Goal: Task Accomplishment & Management: Complete application form

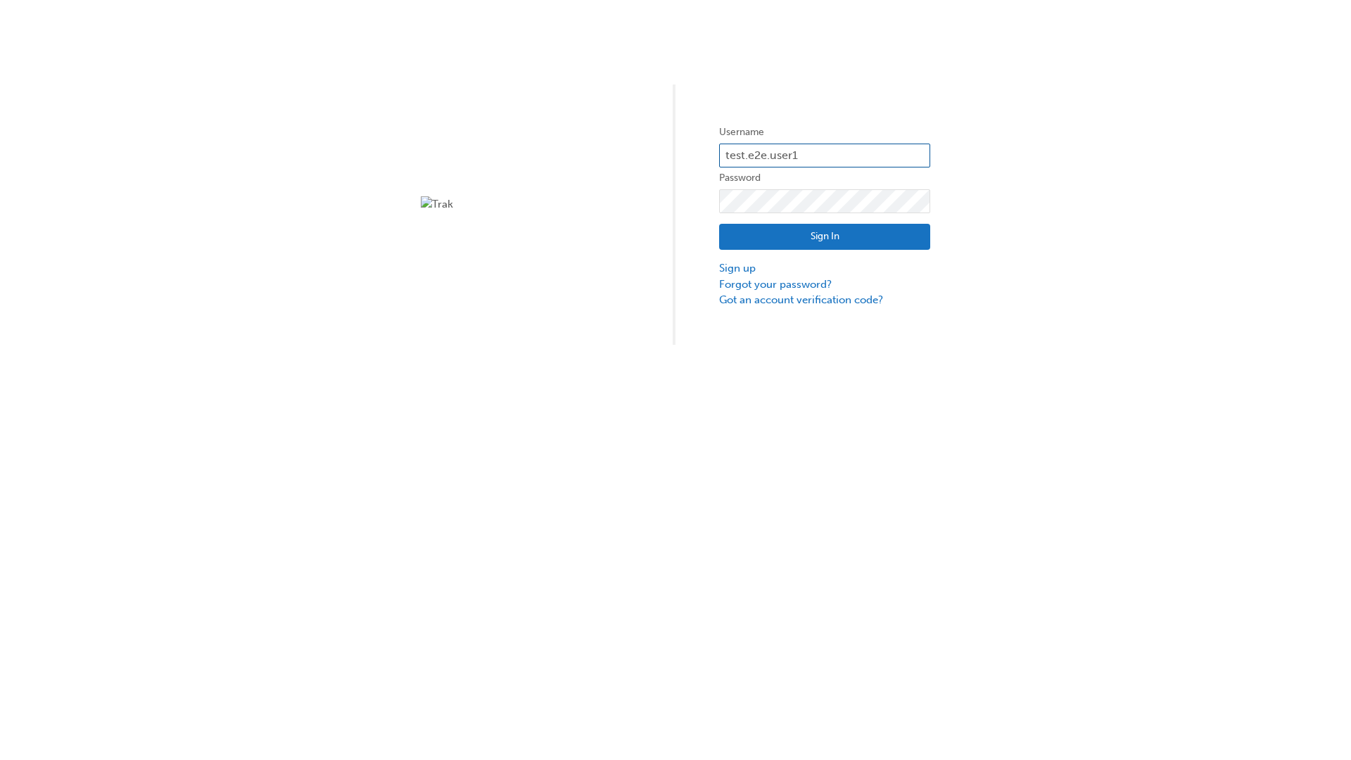
type input "test.e2e.user14"
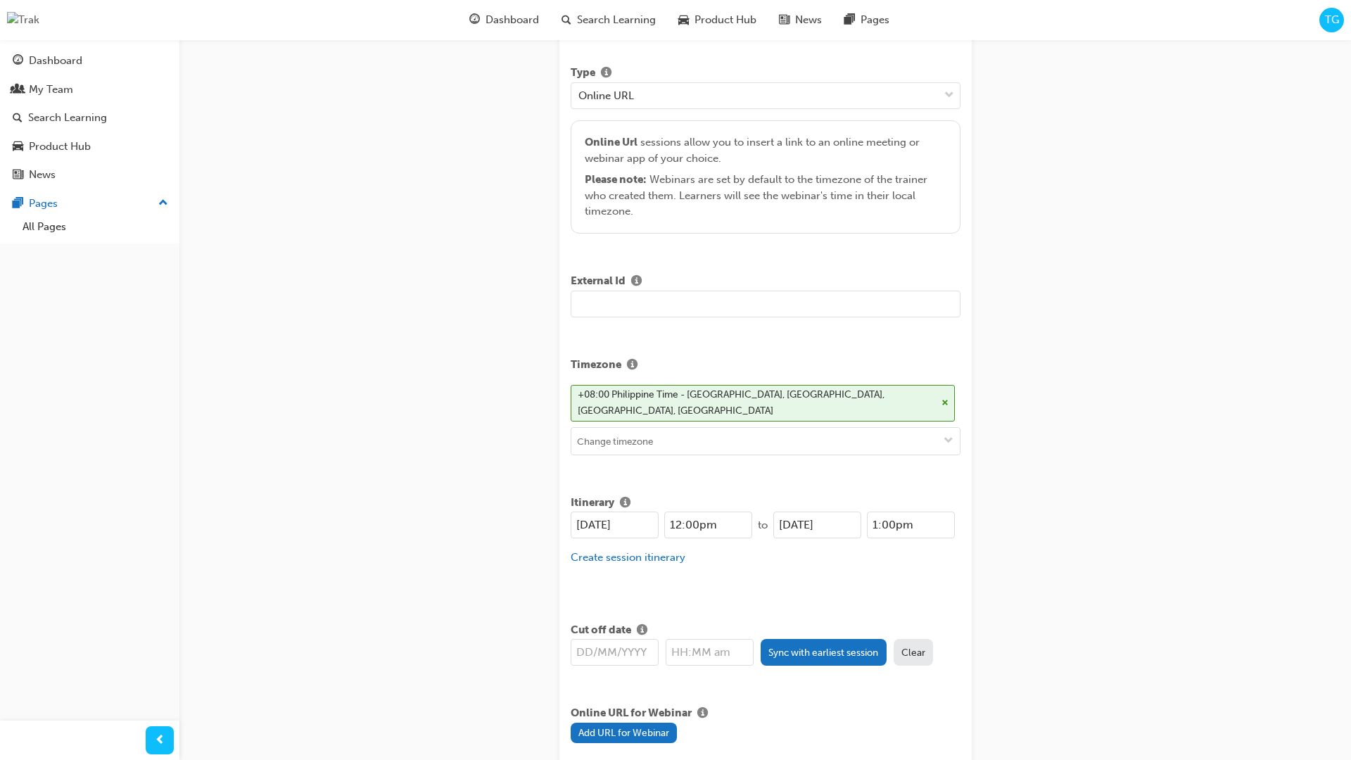
type input "Title for testing purposes"
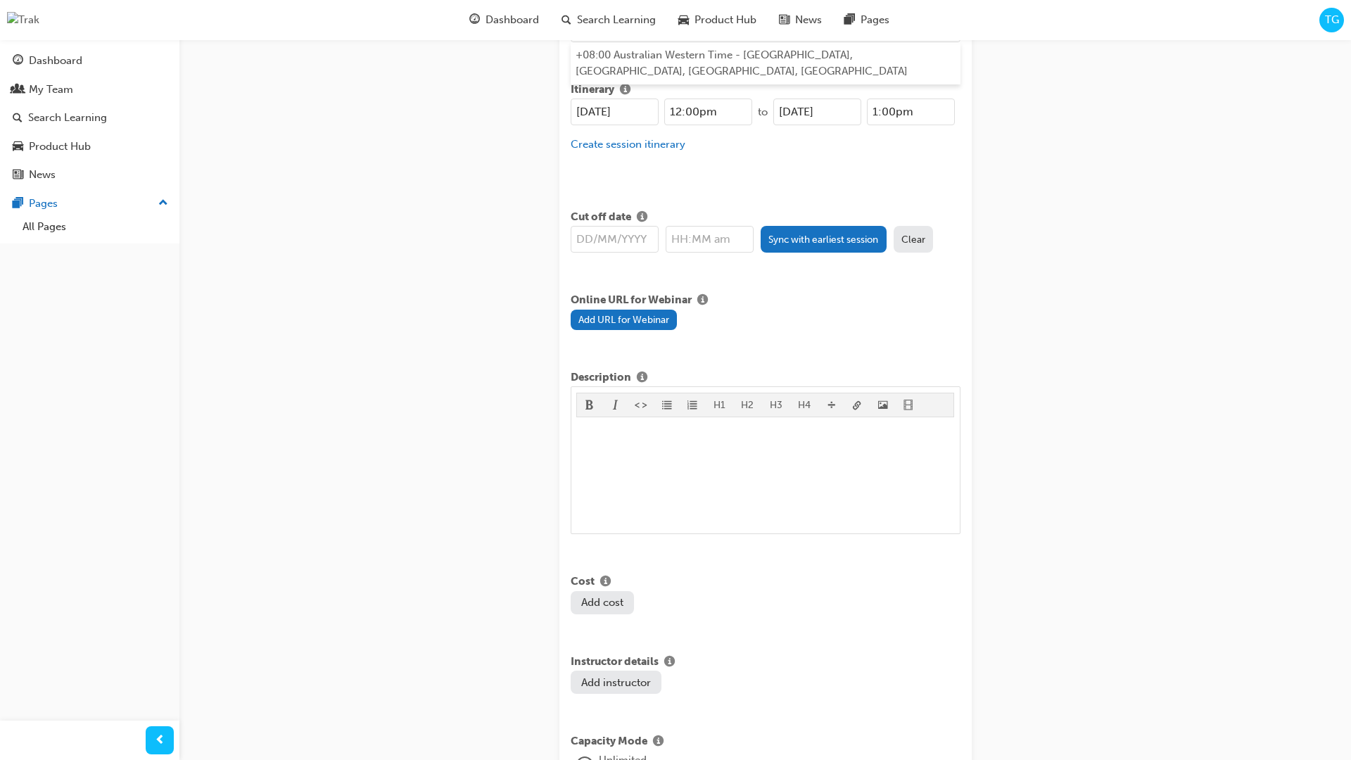
type input "australian western time"
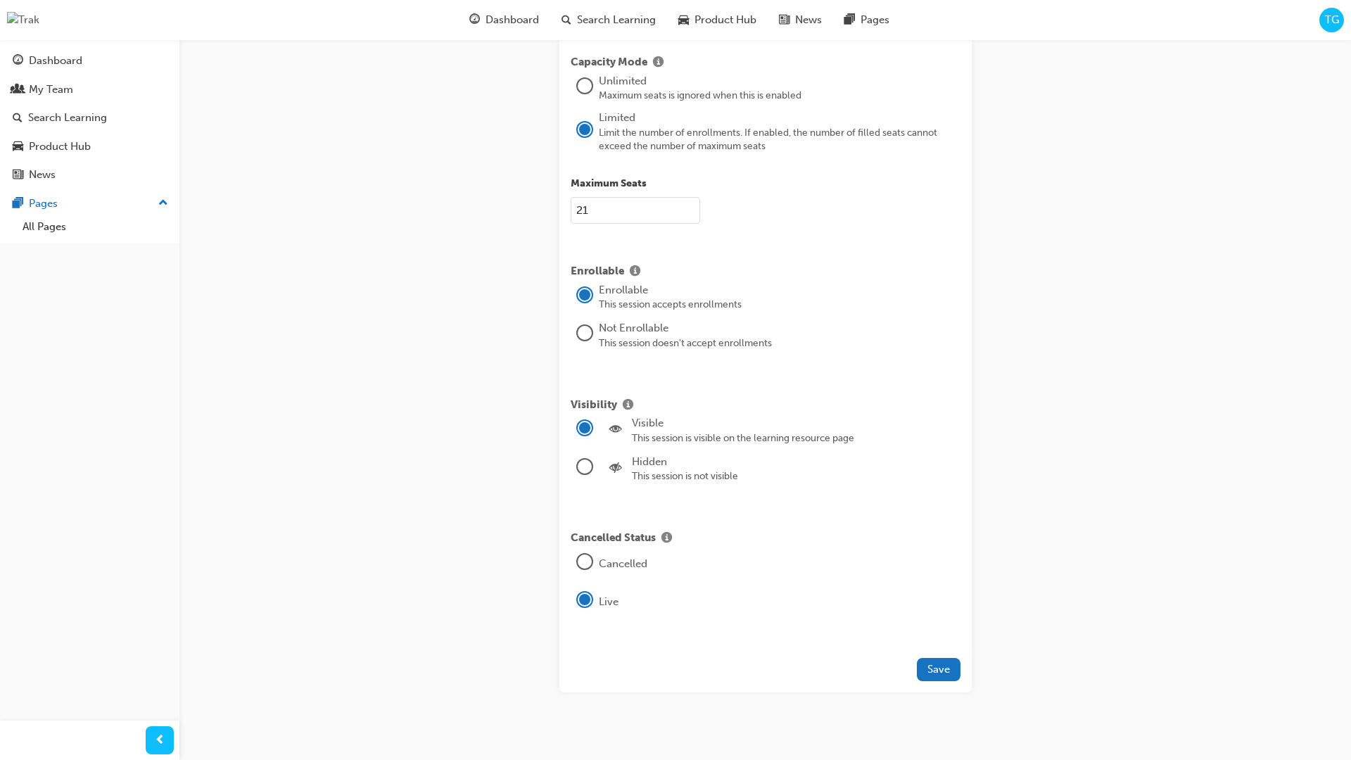
type input "21"
type input "[DATE]"
type input "12:00pm"
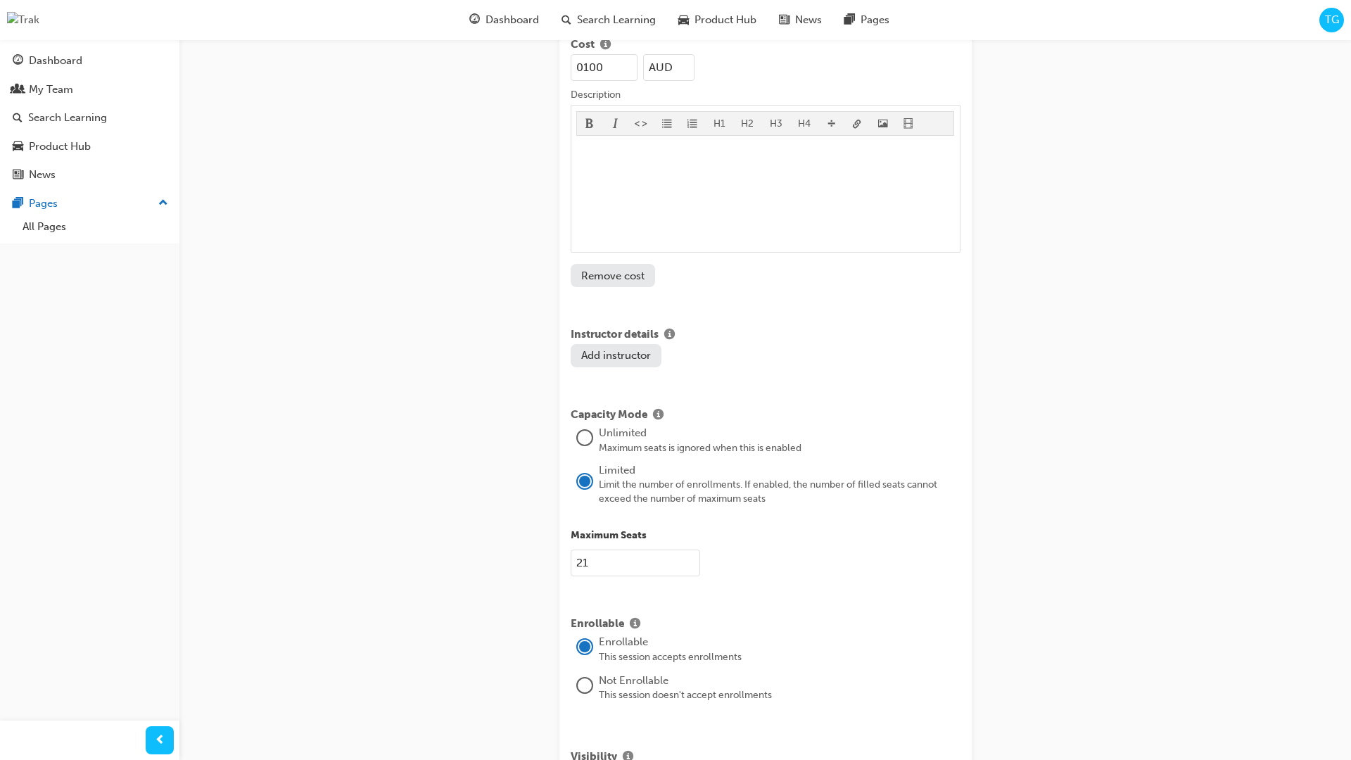
type input "100"
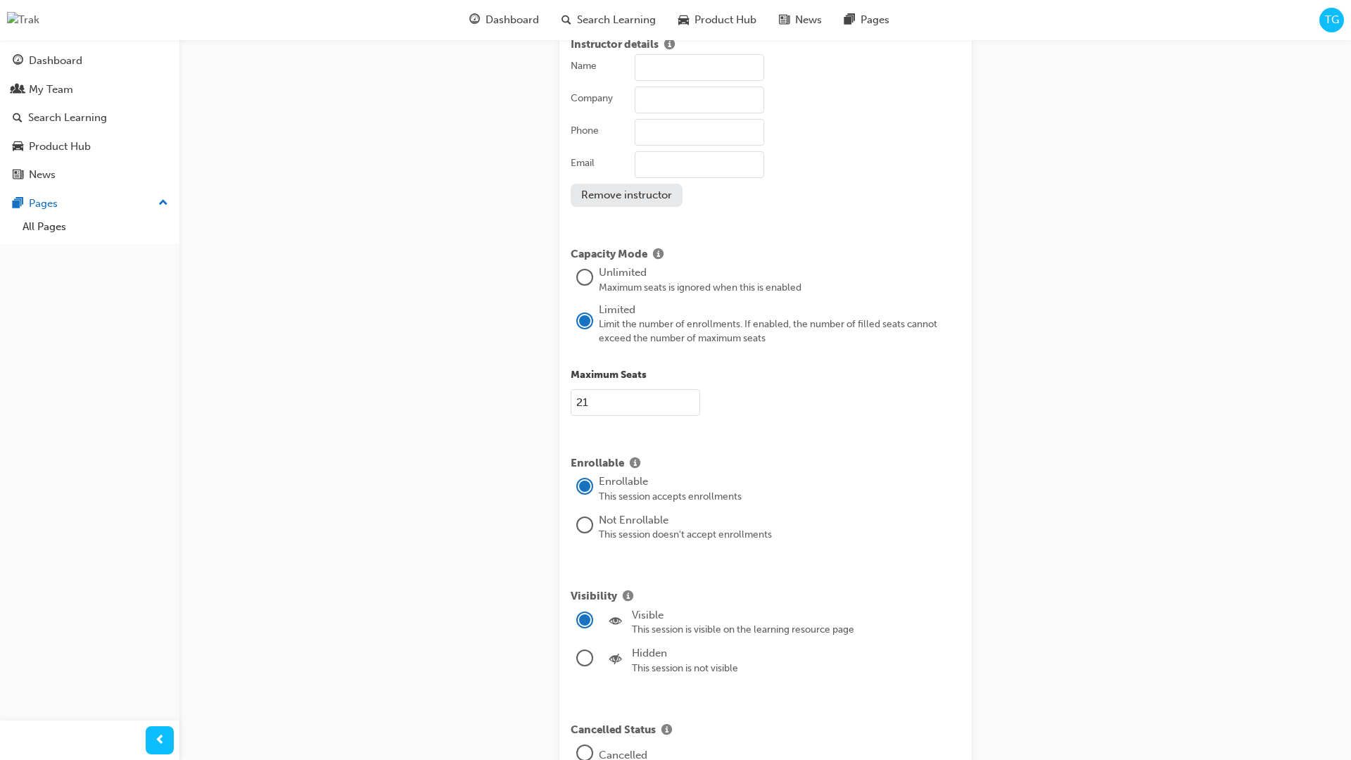
type input "[PERSON_NAME]"
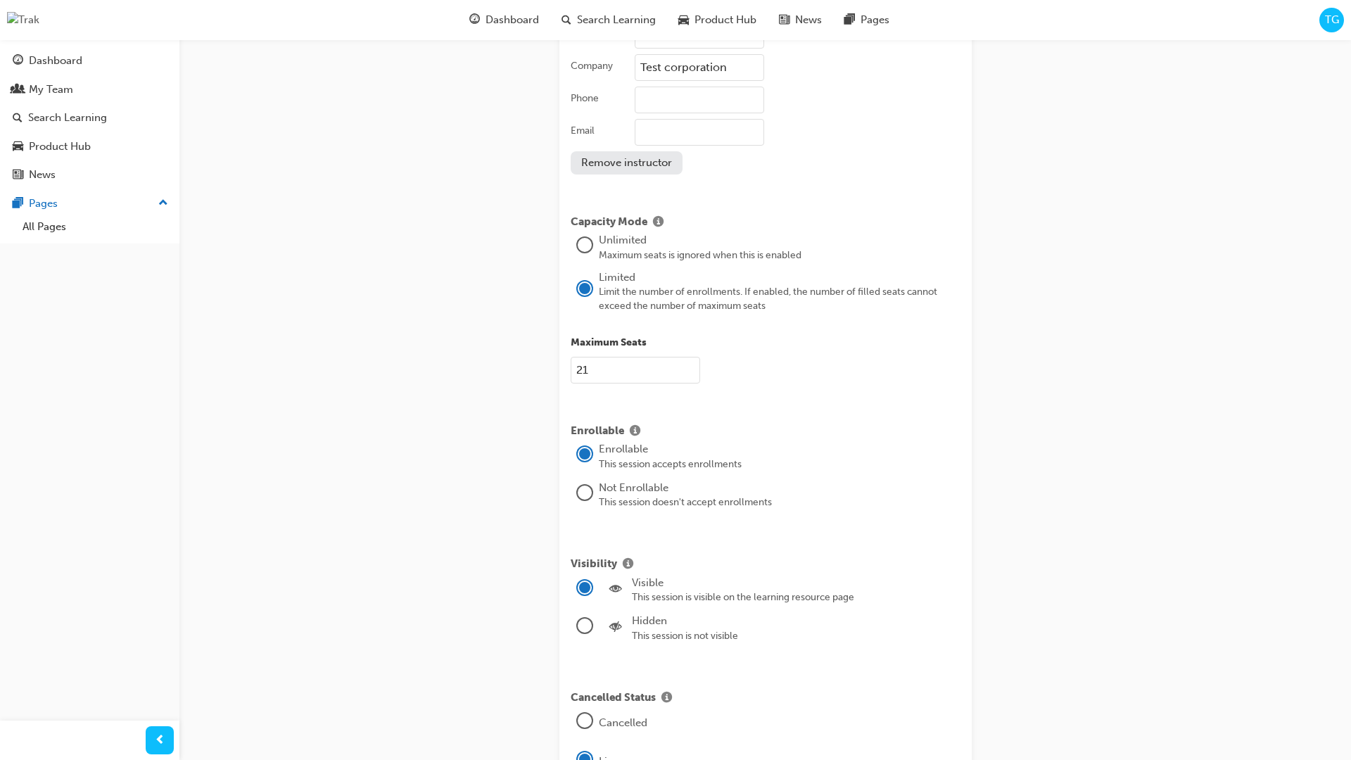
scroll to position [1697, 0]
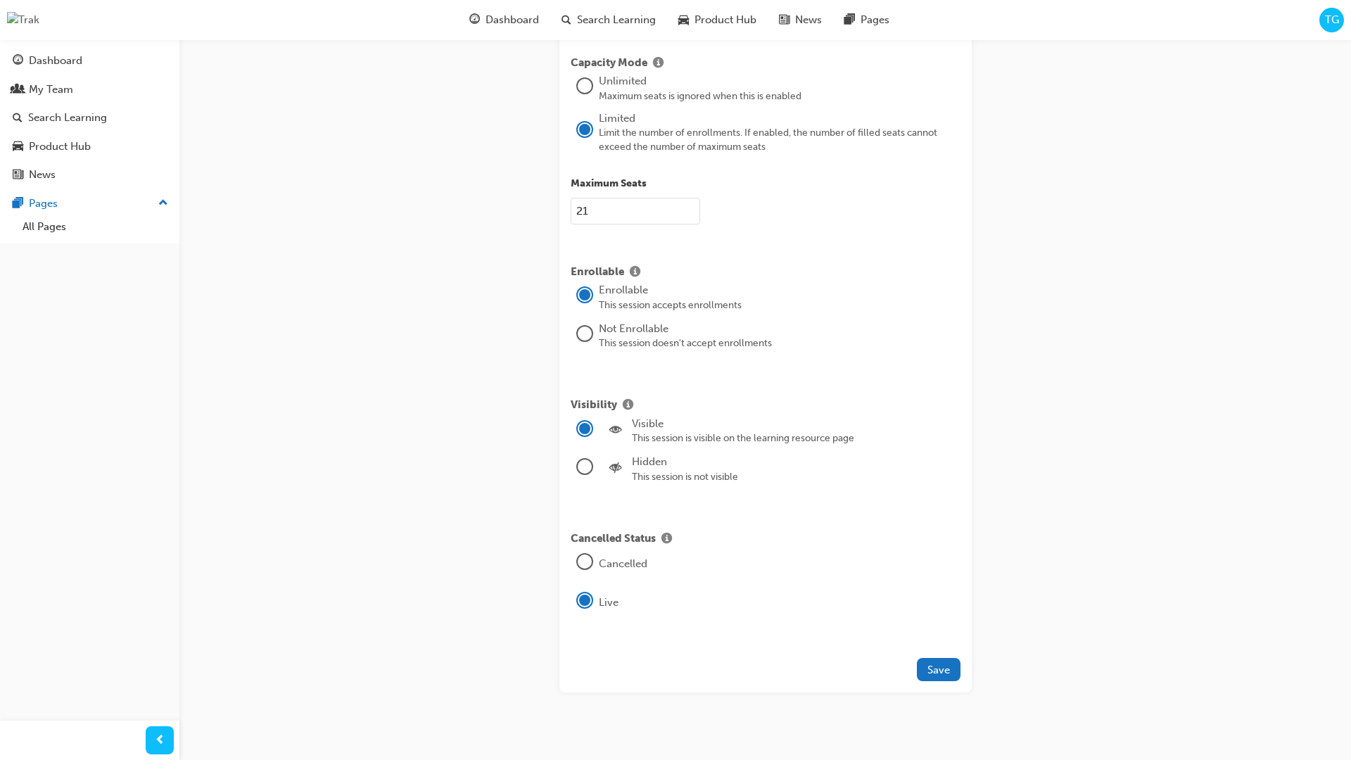
type input "Test corporation"
